Goal: Transaction & Acquisition: Purchase product/service

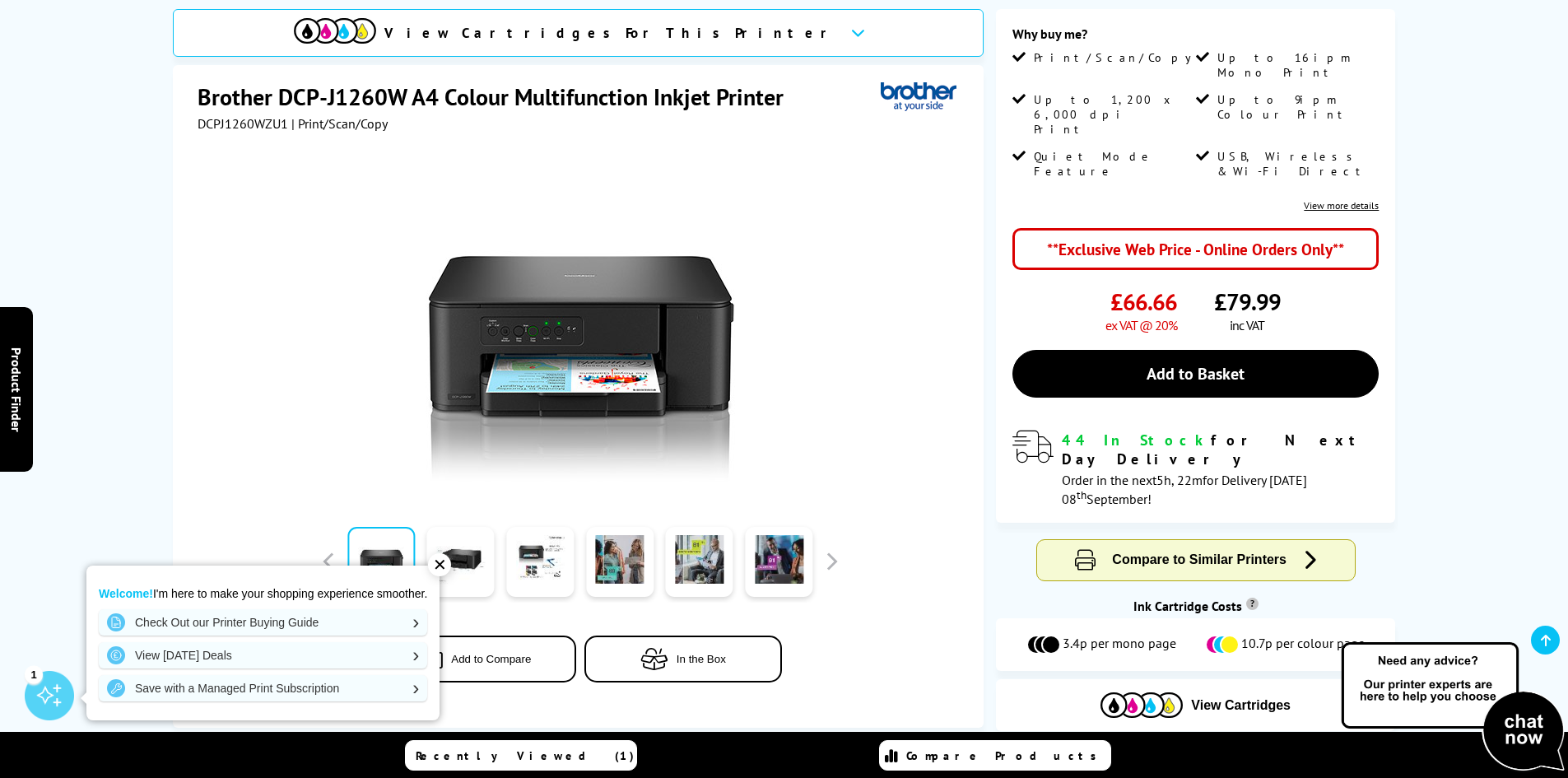
scroll to position [412, 0]
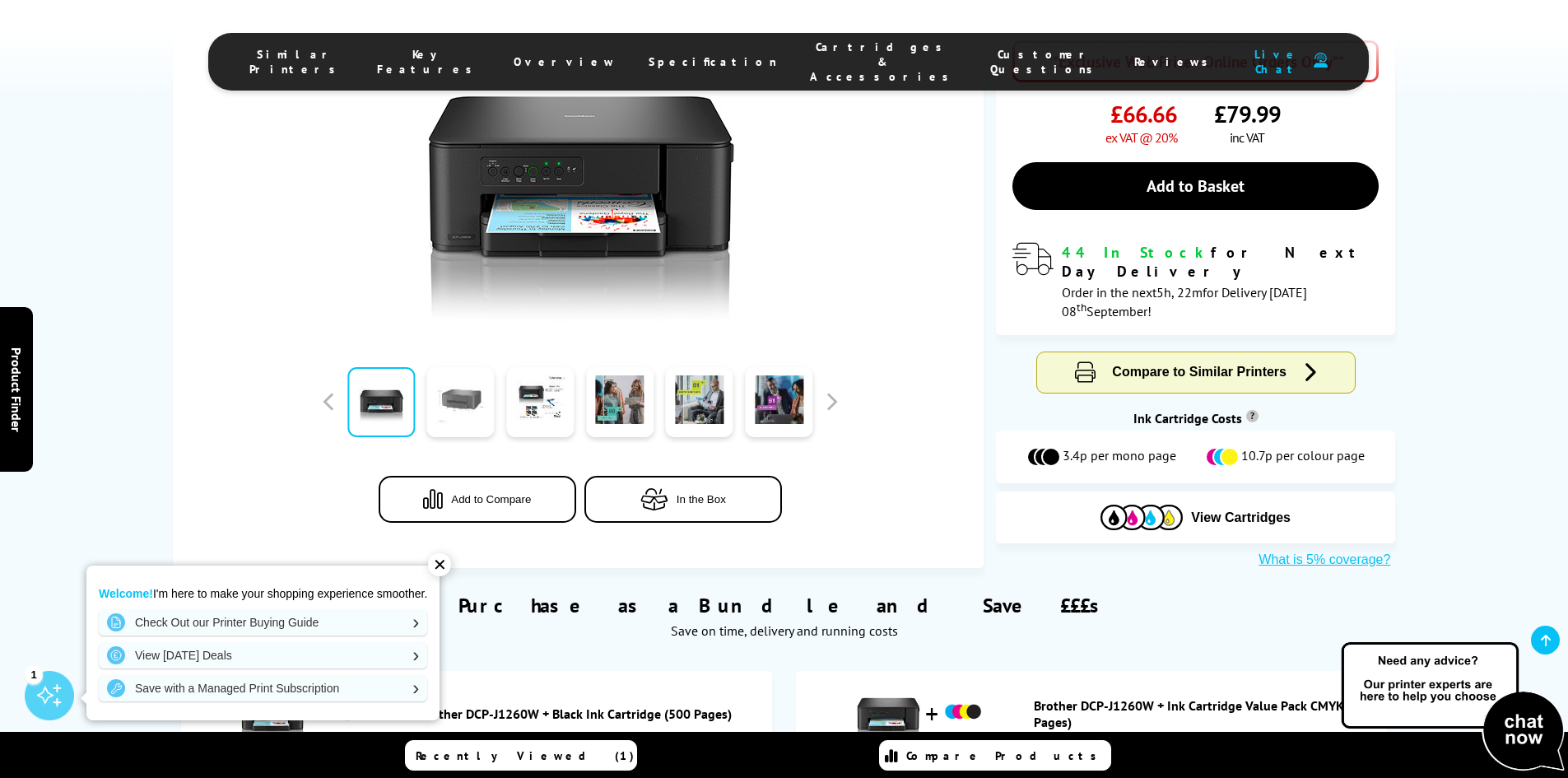
click at [473, 374] on link at bounding box center [460, 402] width 68 height 70
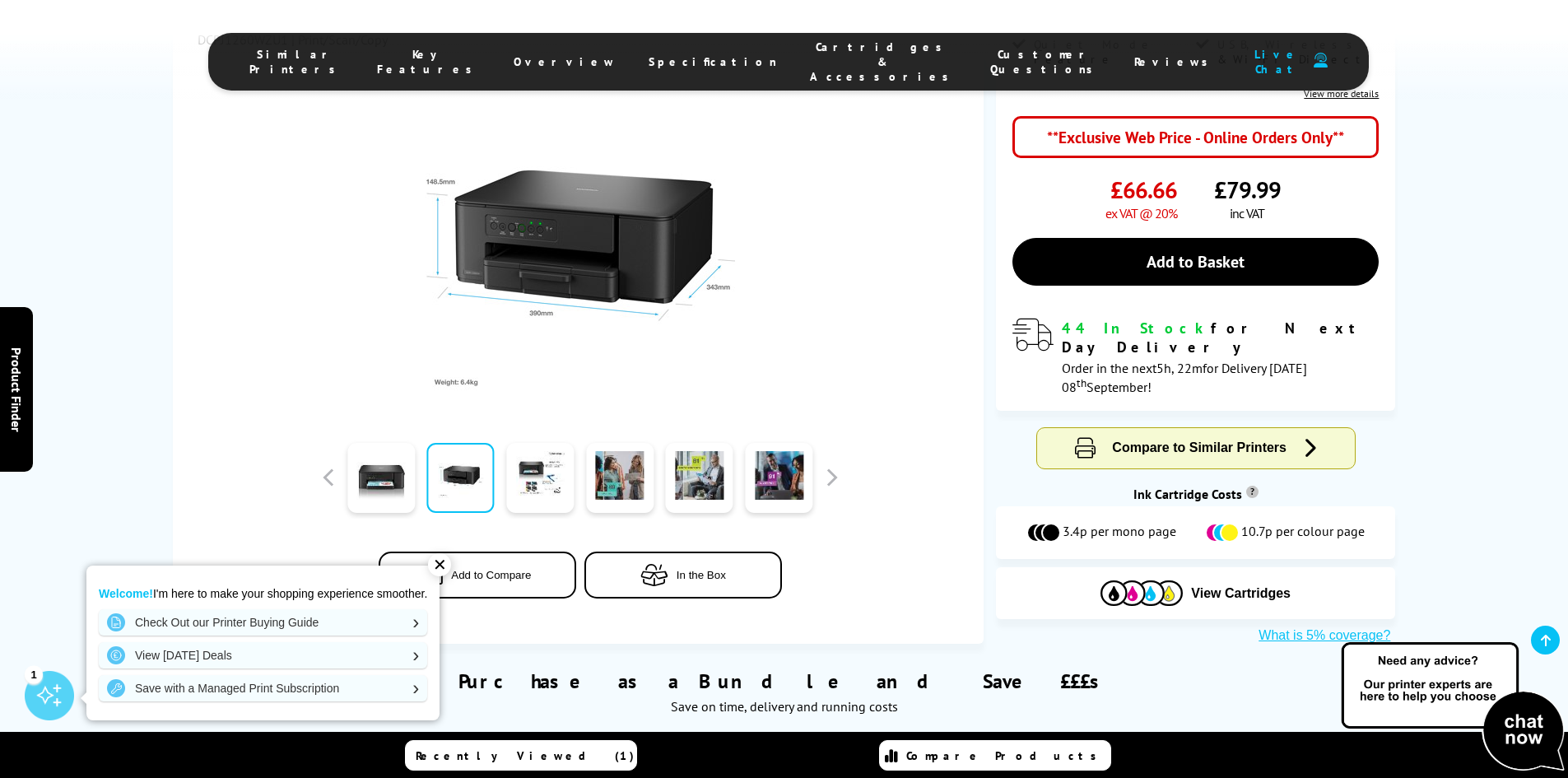
scroll to position [247, 0]
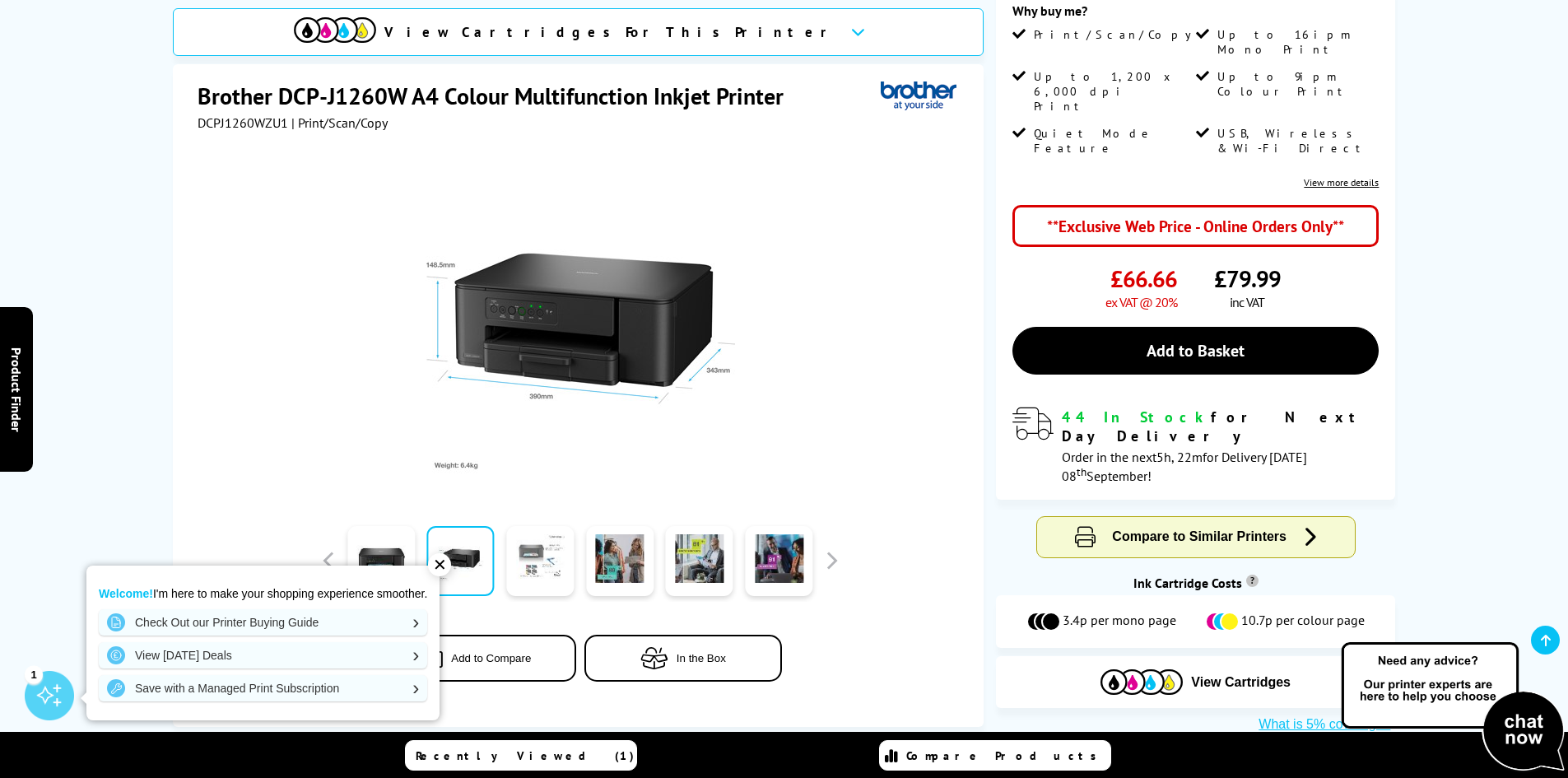
click at [546, 535] on link at bounding box center [540, 562] width 68 height 70
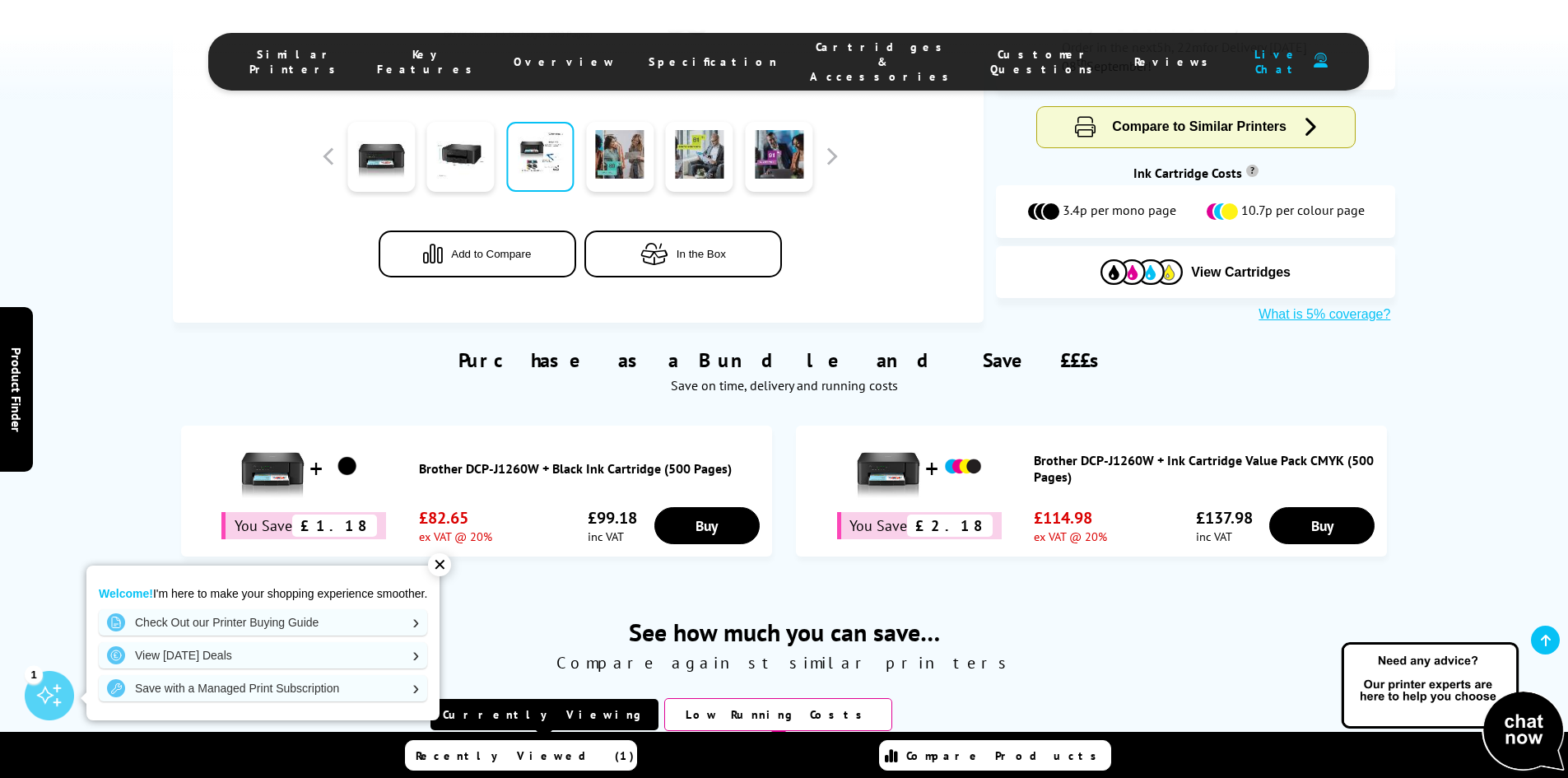
scroll to position [659, 0]
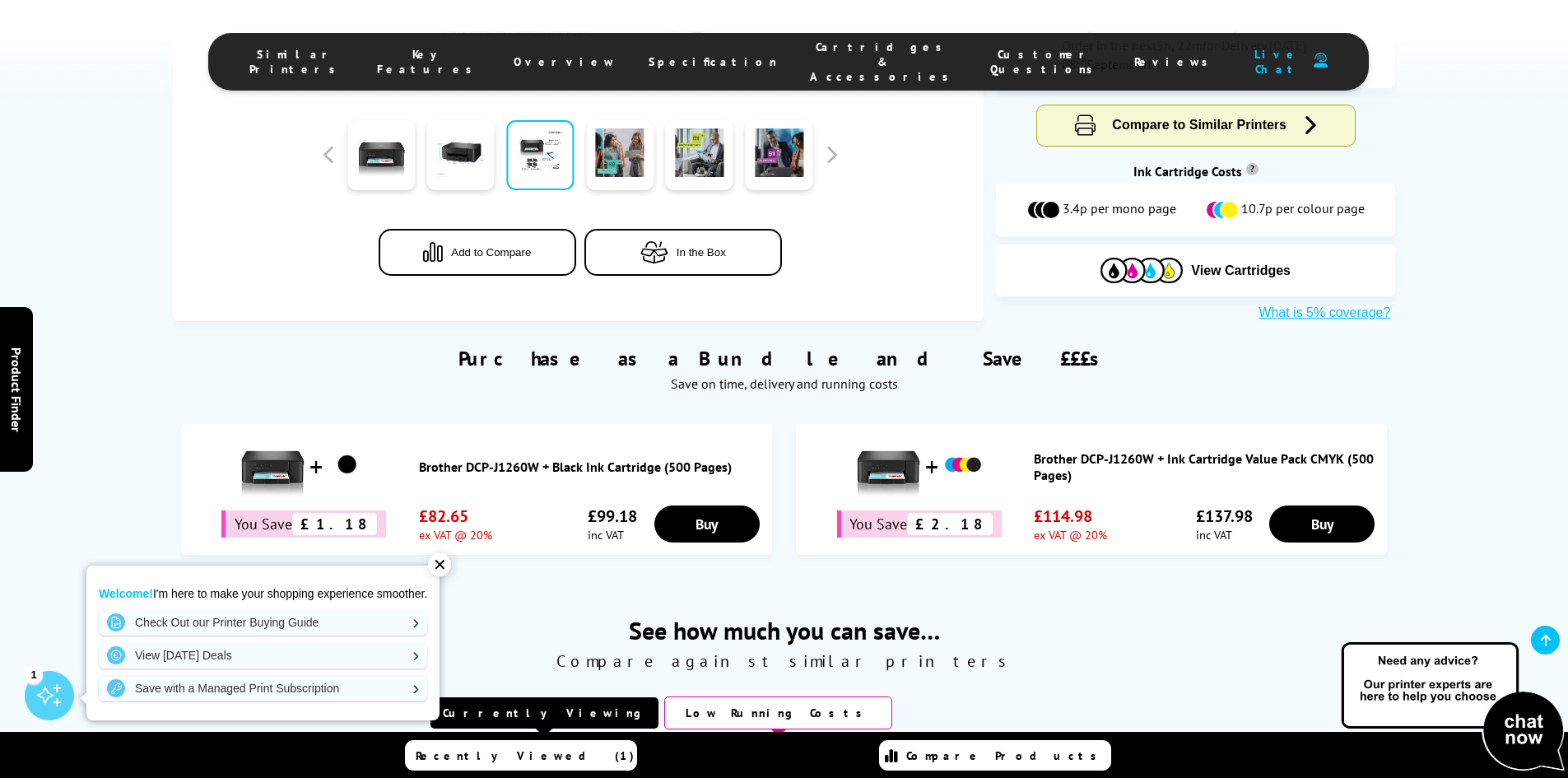
click at [446, 575] on div "✕" at bounding box center [440, 565] width 23 height 23
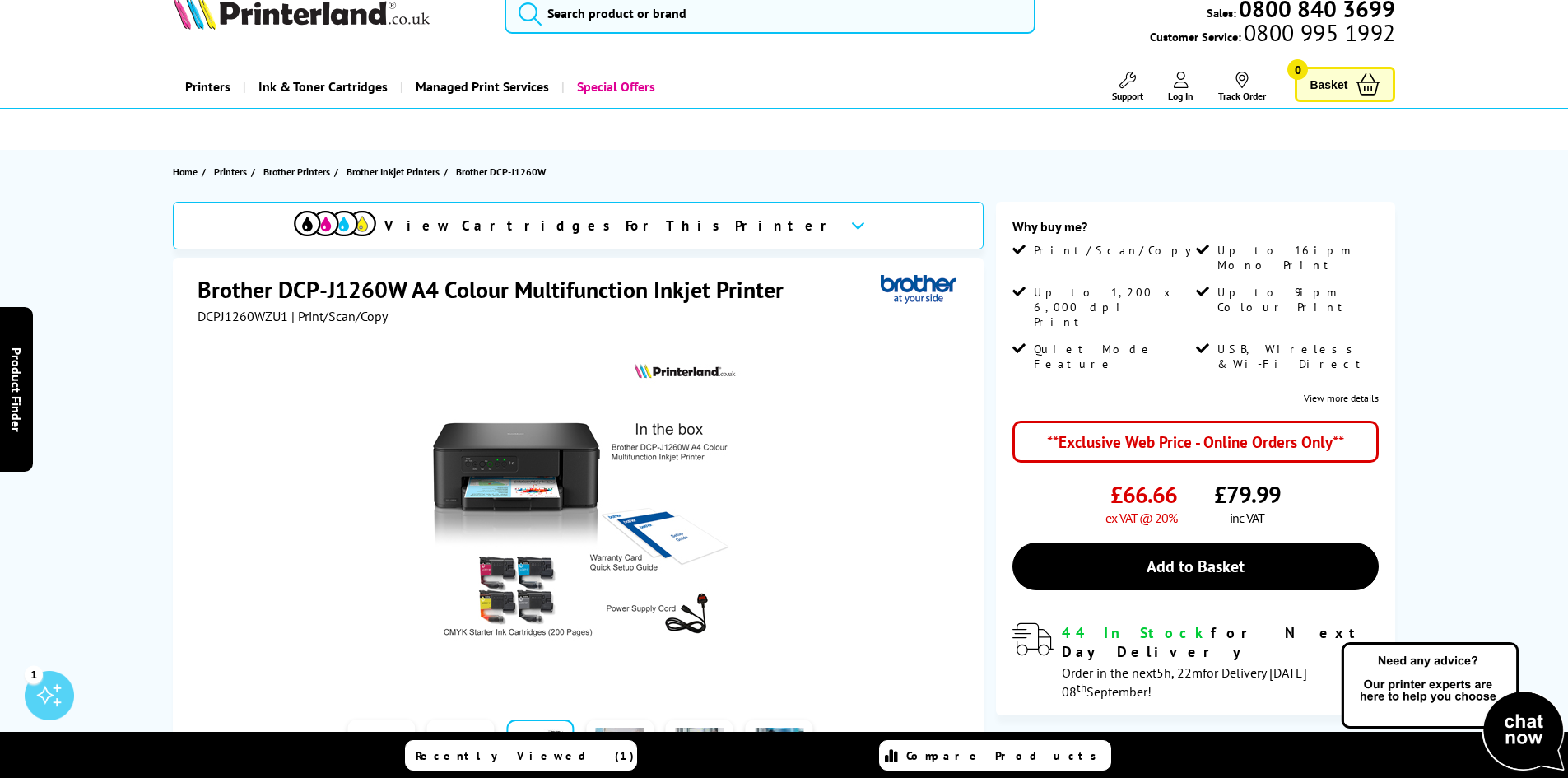
scroll to position [0, 0]
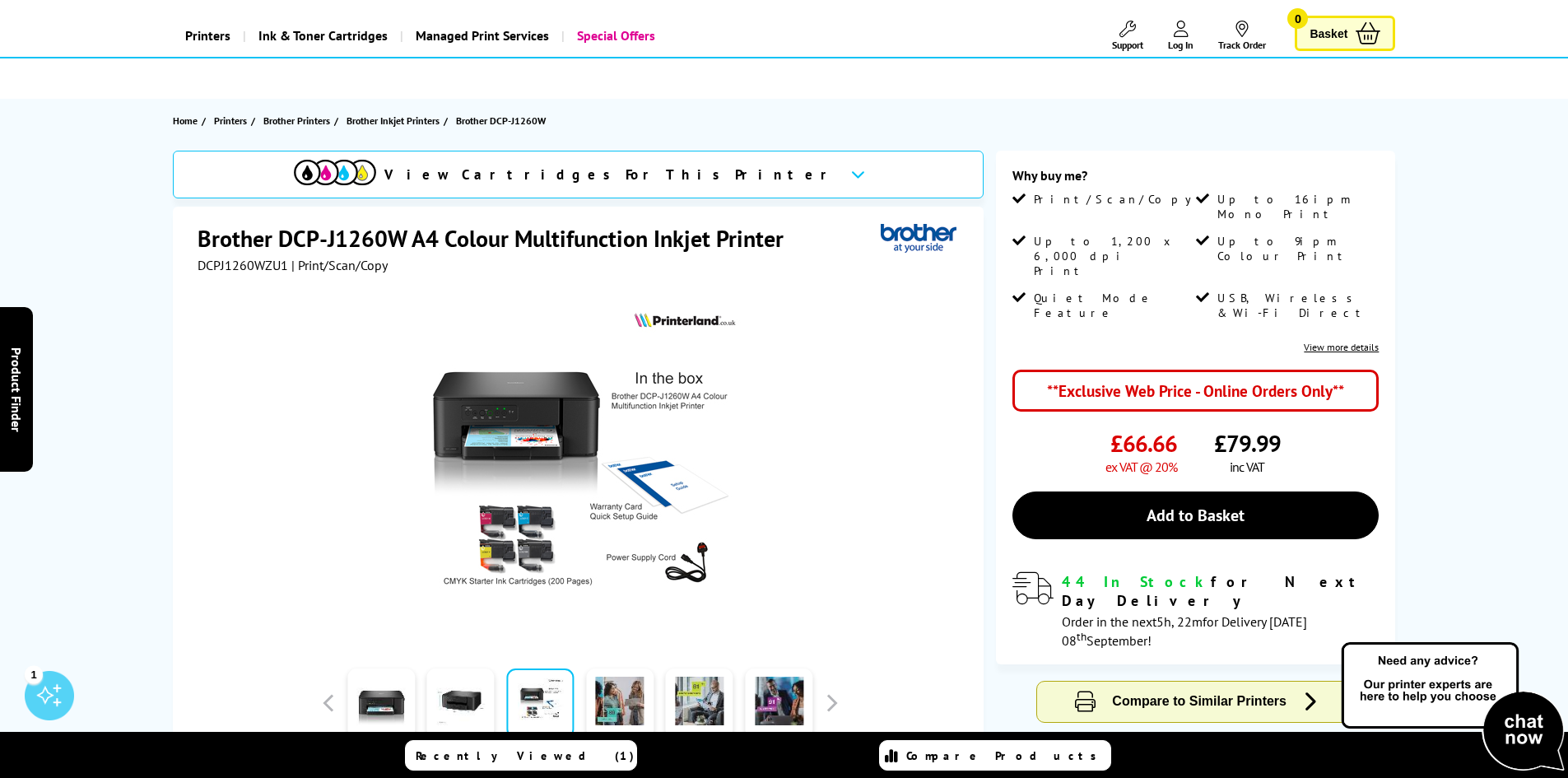
click at [726, 182] on div "View Cartridges For This Printer" at bounding box center [579, 174] width 811 height 48
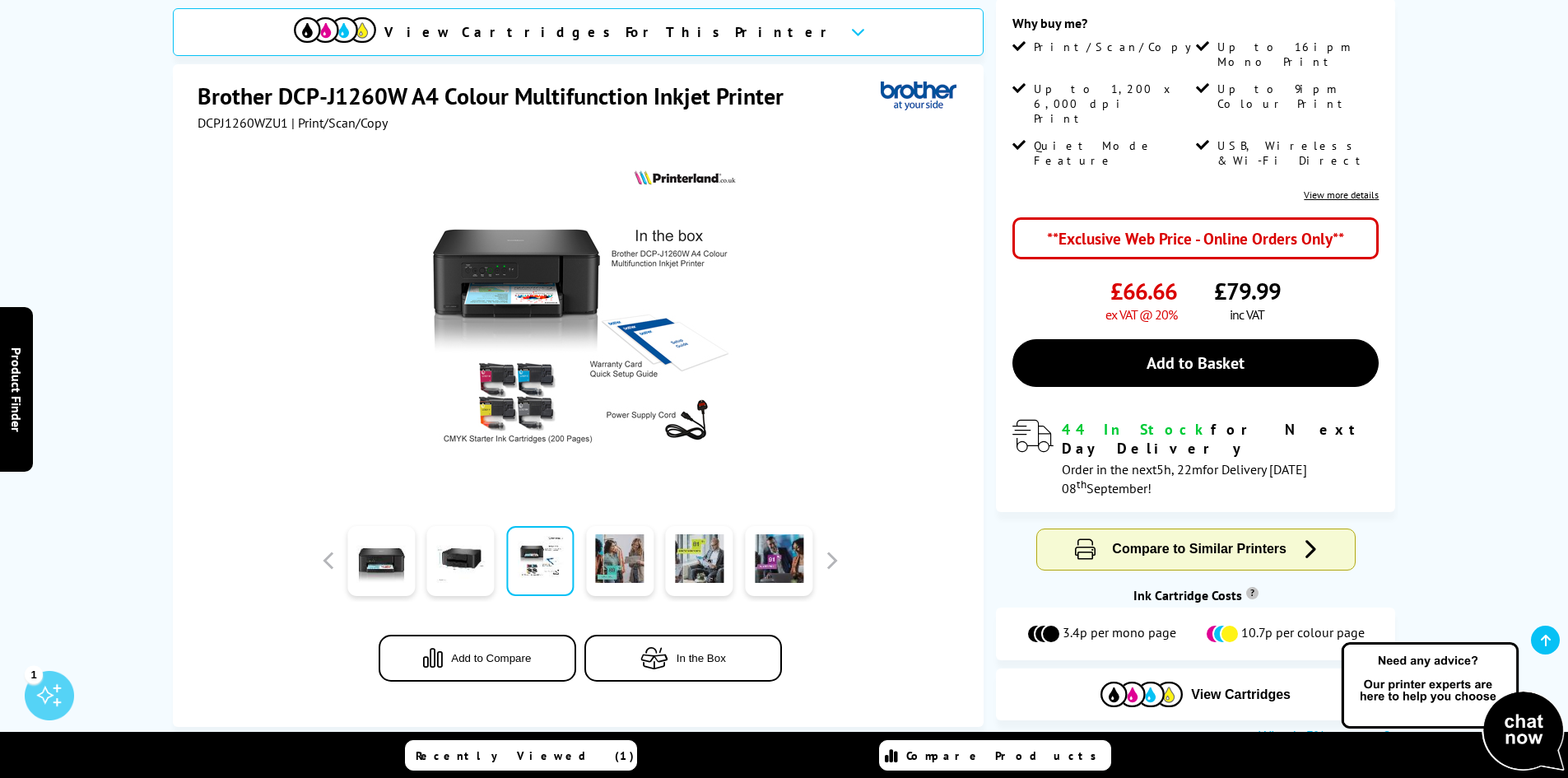
scroll to position [215, 0]
